Goal: Navigation & Orientation: Find specific page/section

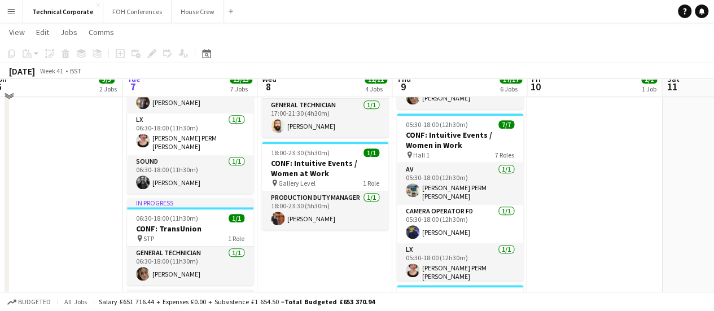
scroll to position [380, 0]
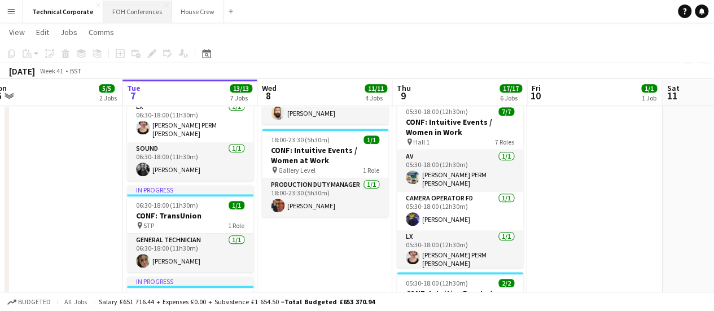
click at [130, 11] on button "FOH Conferences Close" at bounding box center [137, 12] width 68 height 22
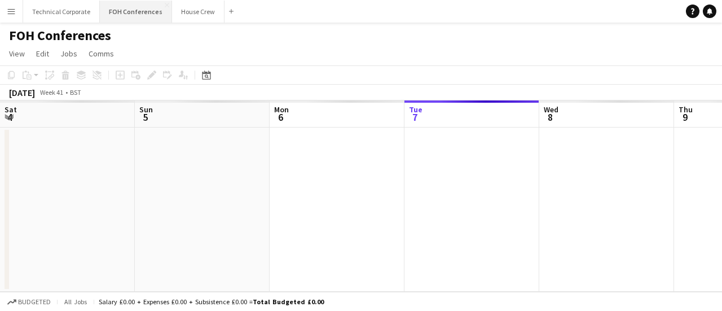
scroll to position [0, 270]
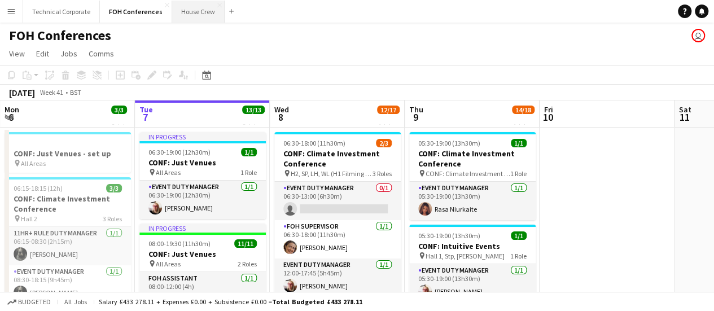
click at [191, 12] on button "House Crew Close" at bounding box center [198, 12] width 52 height 22
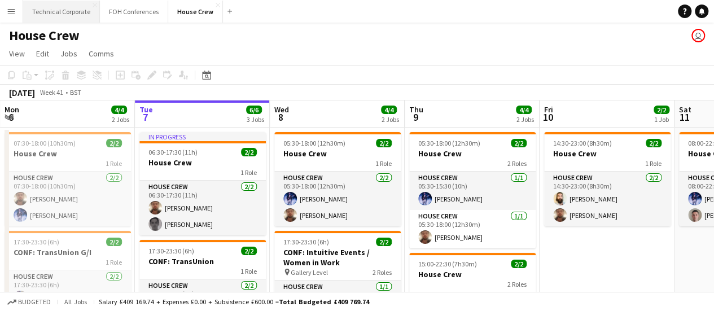
click at [53, 8] on button "Technical Corporate Close" at bounding box center [61, 12] width 77 height 22
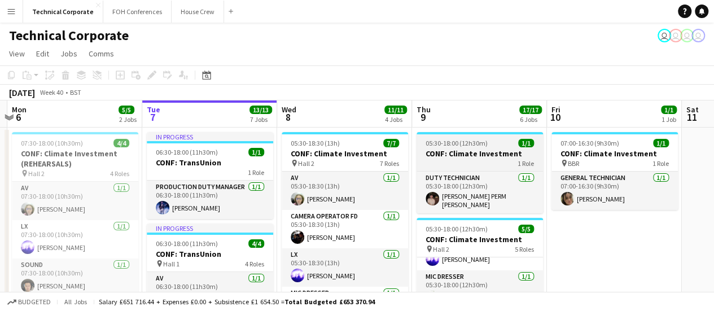
click at [420, 142] on div "05:30-18:00 (12h30m) 1/1" at bounding box center [479, 143] width 126 height 8
